Goal: Check status

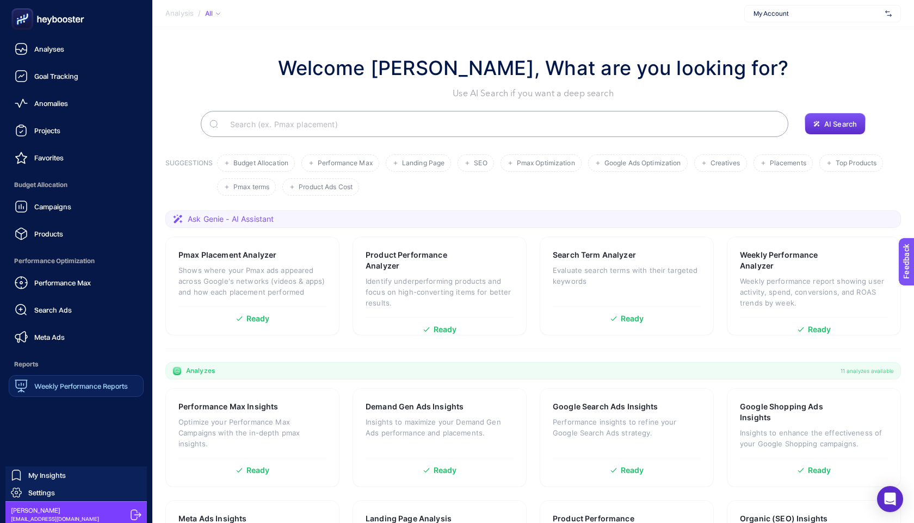
click at [78, 375] on link "Weekly Performance Reports" at bounding box center [76, 386] width 135 height 22
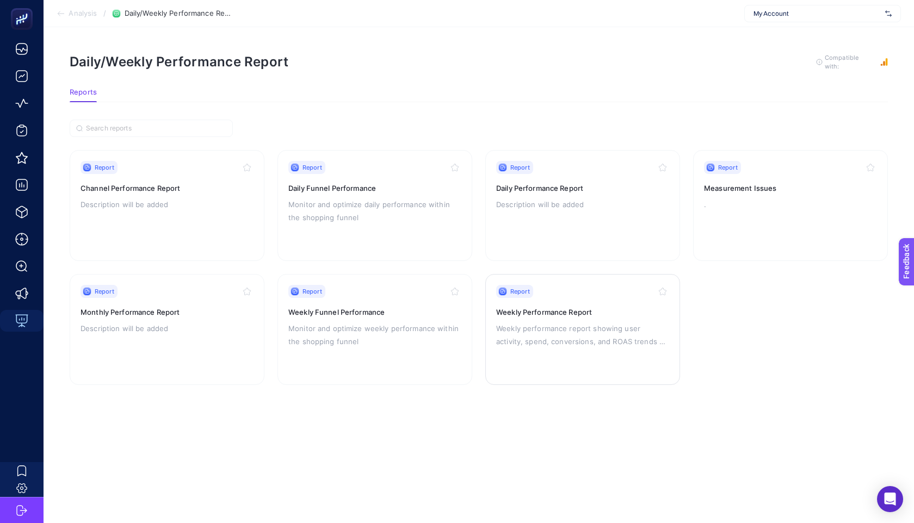
click at [525, 319] on div "Report Weekly Performance Report Weekly performance report showing user activit…" at bounding box center [582, 329] width 173 height 89
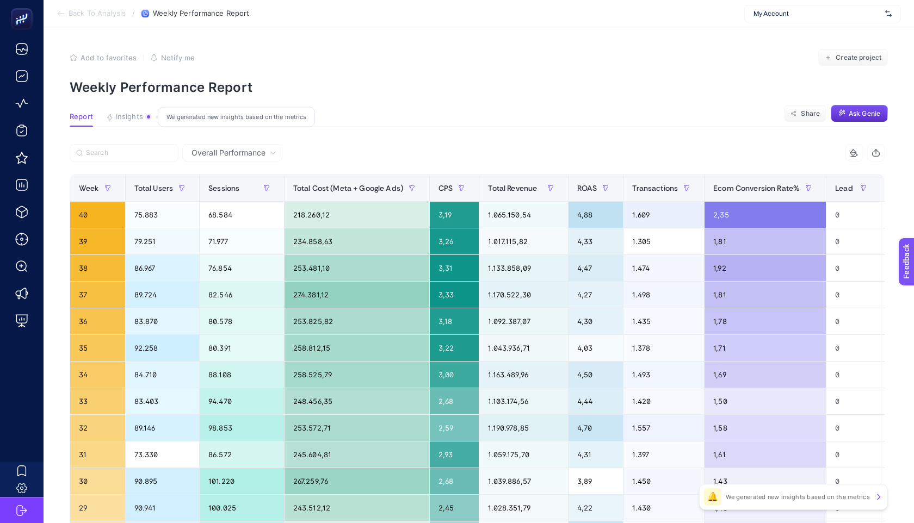
click at [65, 193] on div "Overall Performance 11 items selected Week Total Users Sessions Total Cost (Met…" at bounding box center [477, 500] width 832 height 712
click at [90, 193] on div "Week" at bounding box center [98, 188] width 38 height 17
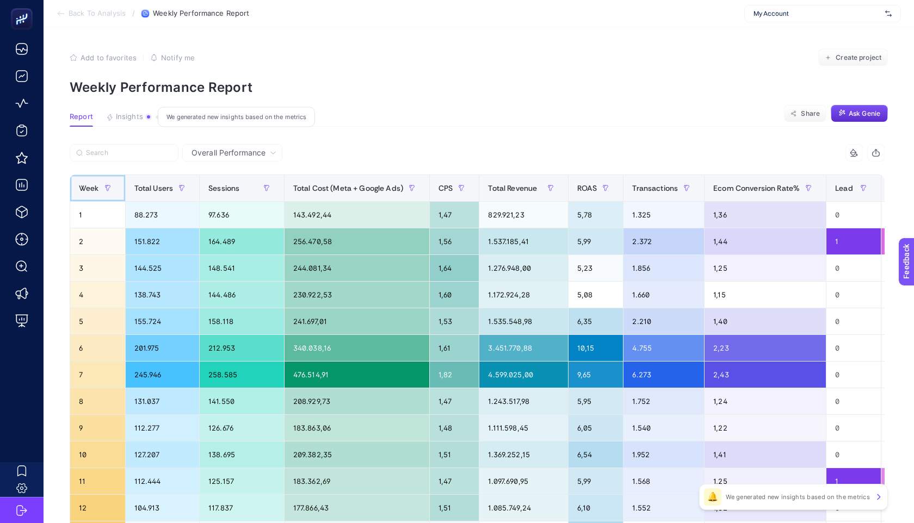
click at [90, 193] on div "Week" at bounding box center [98, 188] width 38 height 17
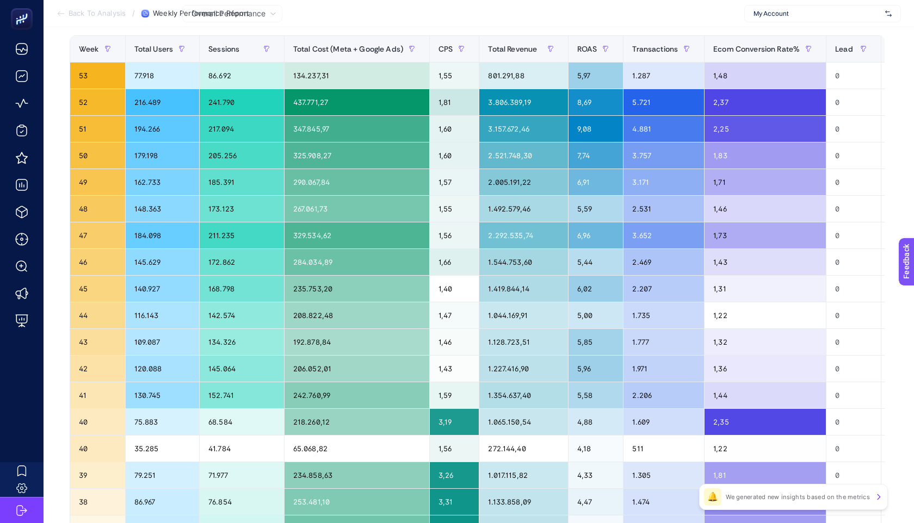
scroll to position [143, 0]
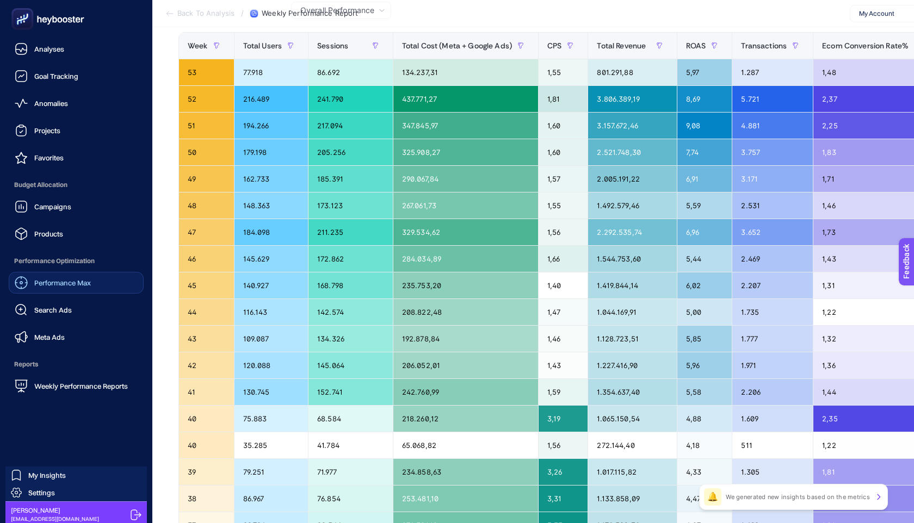
click at [70, 287] on span "Performance Max" at bounding box center [62, 283] width 57 height 9
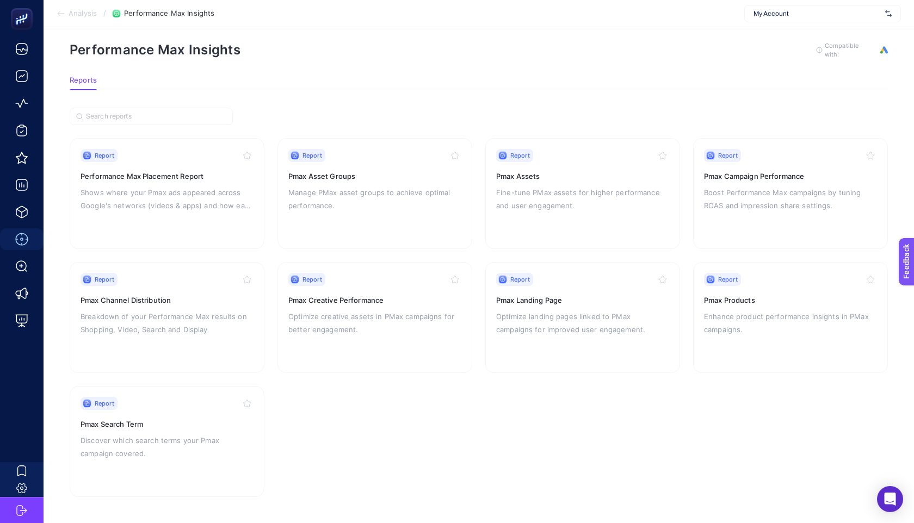
scroll to position [10, 0]
click at [129, 344] on div "Report Pmax Channel Distribution Breakdown of your Performance Max results on S…" at bounding box center [167, 319] width 173 height 89
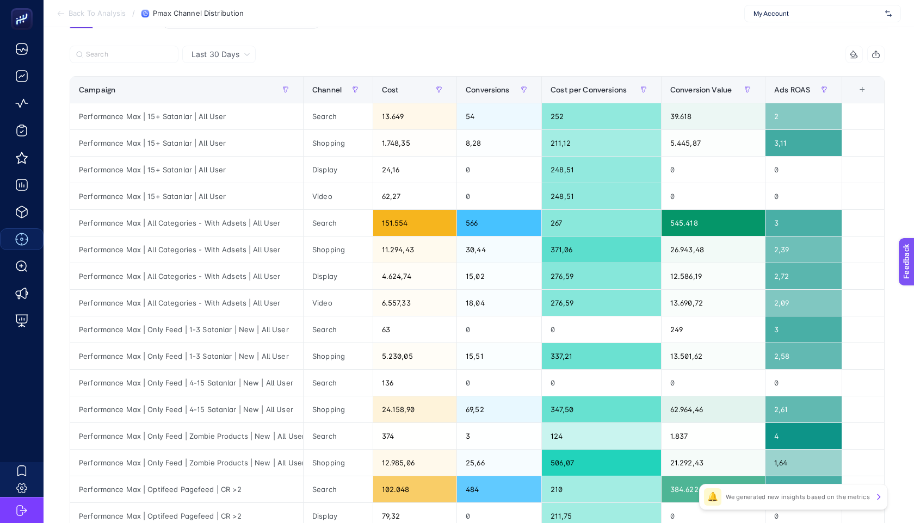
scroll to position [57, 0]
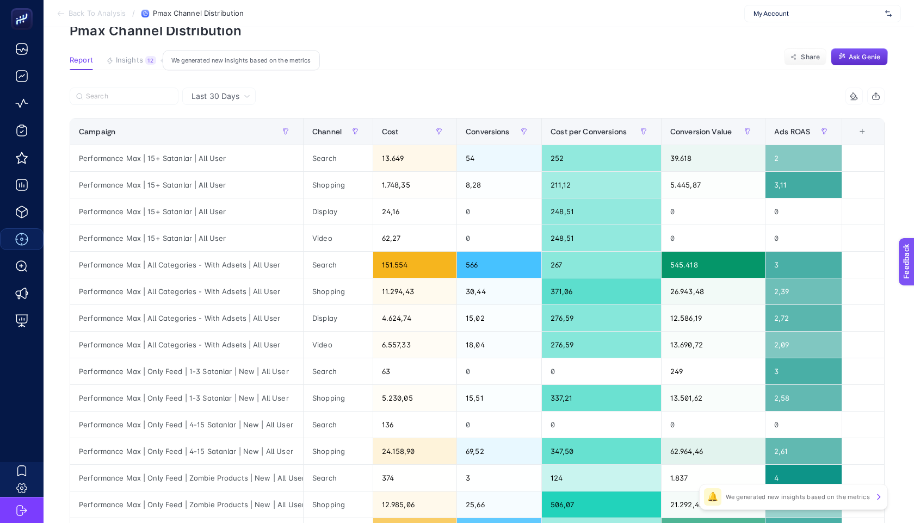
click at [242, 96] on div "Last 30 Days" at bounding box center [220, 96] width 67 height 8
click at [234, 133] on li "Last 7 Days" at bounding box center [219, 139] width 67 height 20
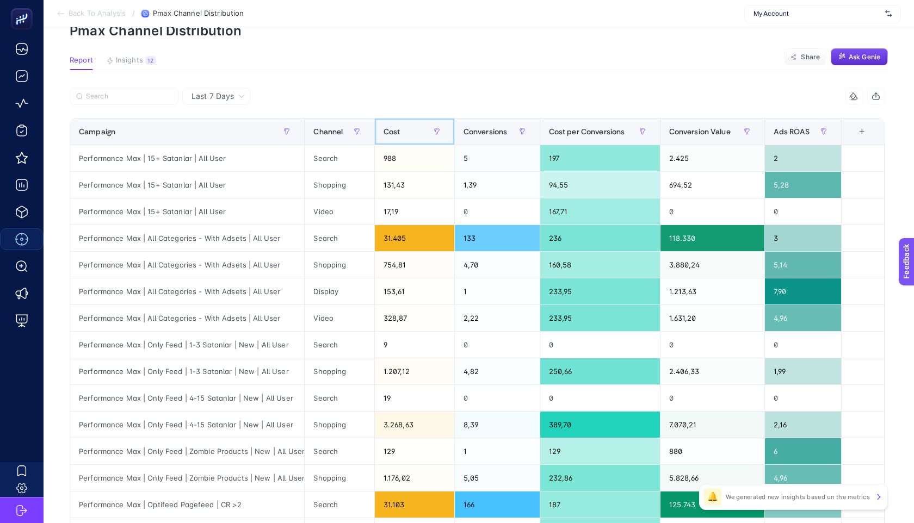
click at [396, 135] on span "Cost" at bounding box center [392, 131] width 17 height 9
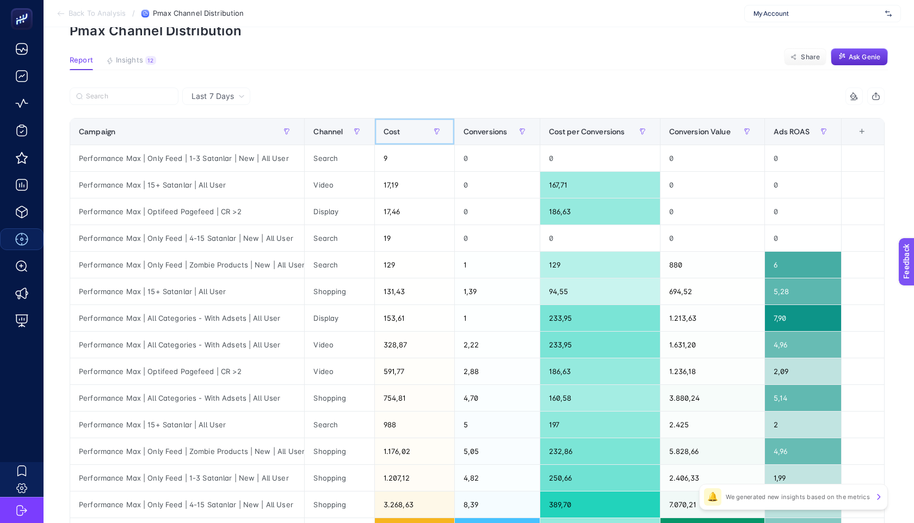
click at [395, 135] on span "Cost" at bounding box center [392, 131] width 17 height 9
